Goal: Task Accomplishment & Management: Manage account settings

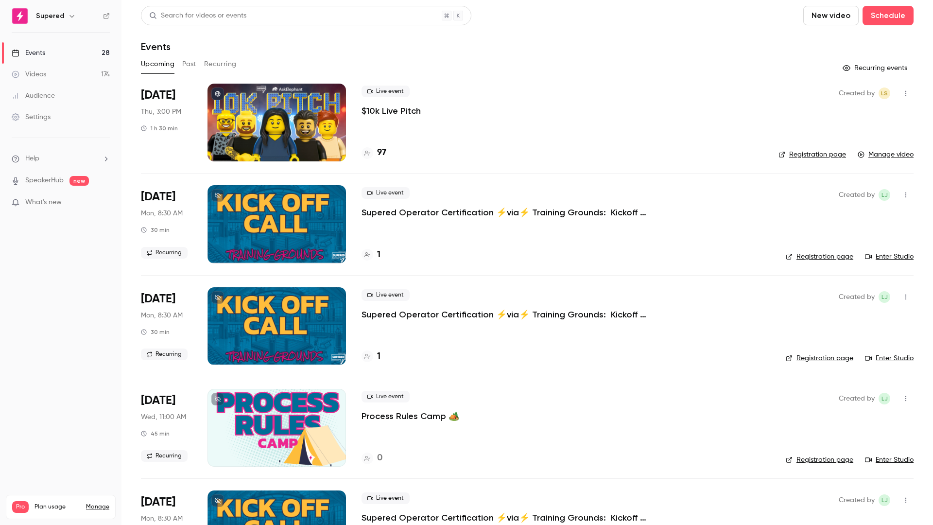
click at [397, 112] on p "$10k Live Pitch" at bounding box center [391, 111] width 59 height 12
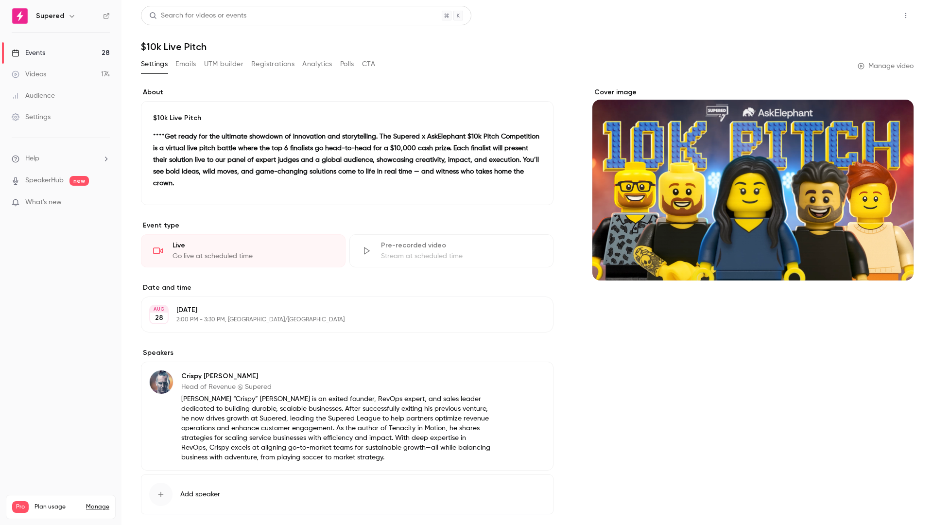
click at [854, 16] on button "Share" at bounding box center [871, 15] width 38 height 19
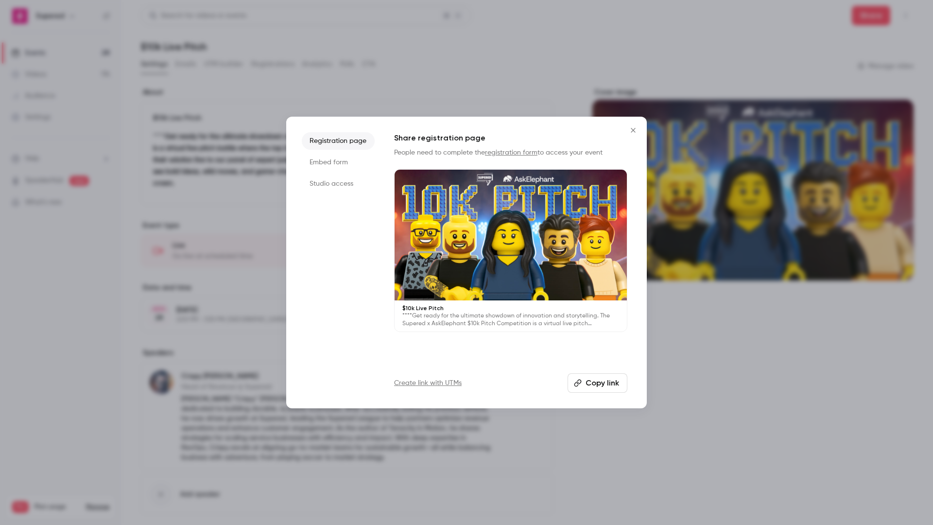
click at [630, 130] on icon "Close" at bounding box center [634, 130] width 12 height 8
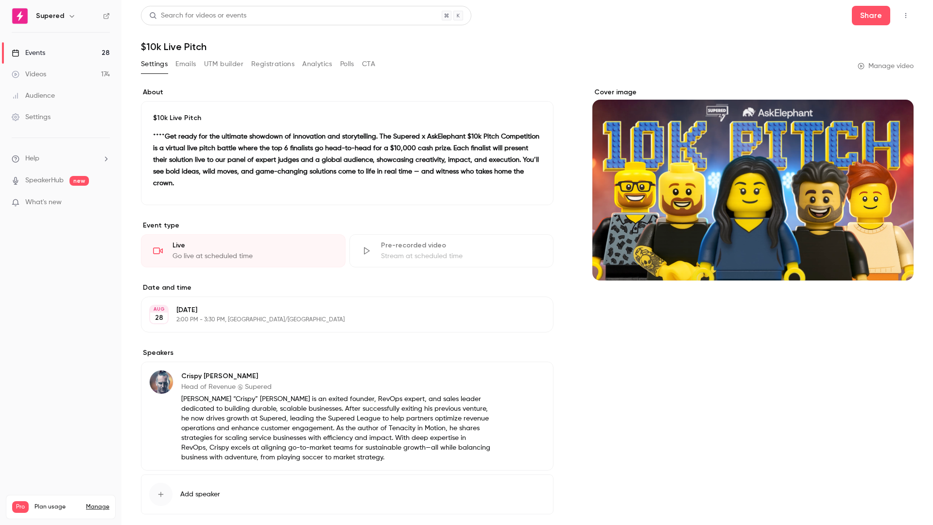
click at [874, 64] on link "Manage video" at bounding box center [886, 66] width 56 height 10
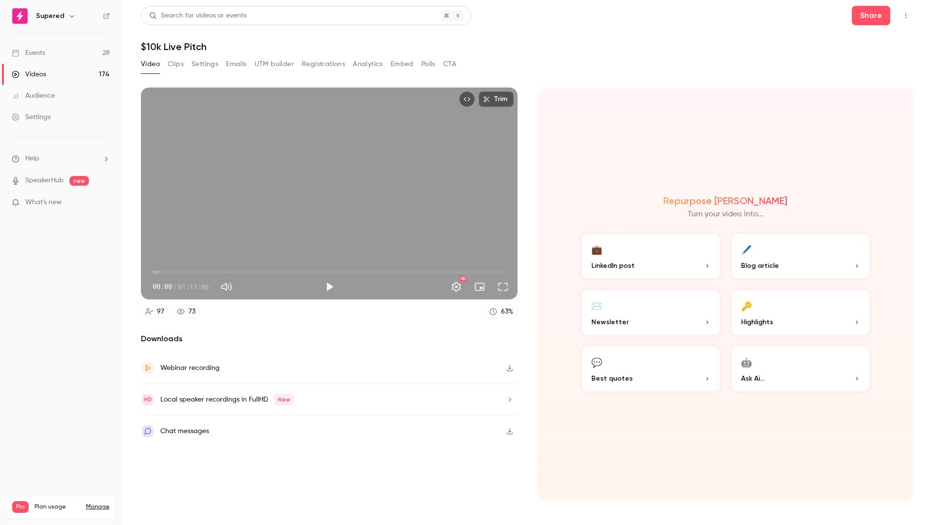
click at [88, 253] on nav "Supered Events 28 Videos 174 Audience Settings Help SpeakerHub new What's new P…" at bounding box center [61, 262] width 122 height 525
